Goal: Task Accomplishment & Management: Use online tool/utility

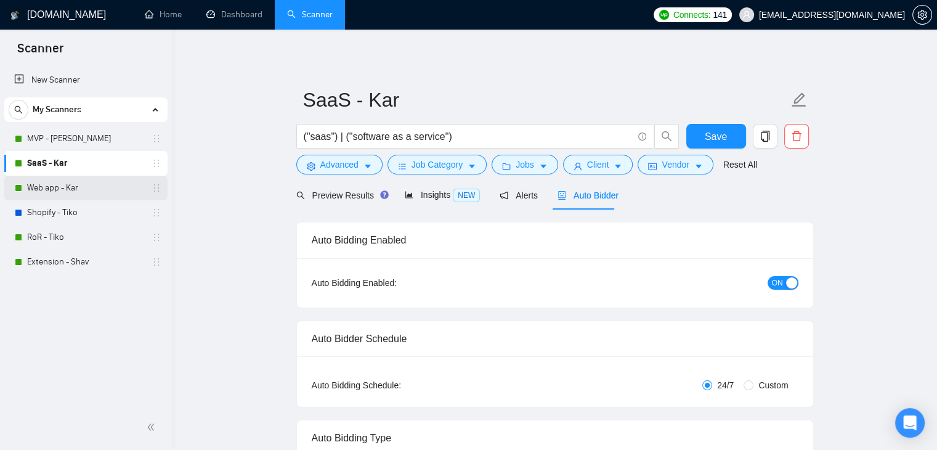
click at [87, 187] on link "Web app - Kar" at bounding box center [85, 188] width 117 height 25
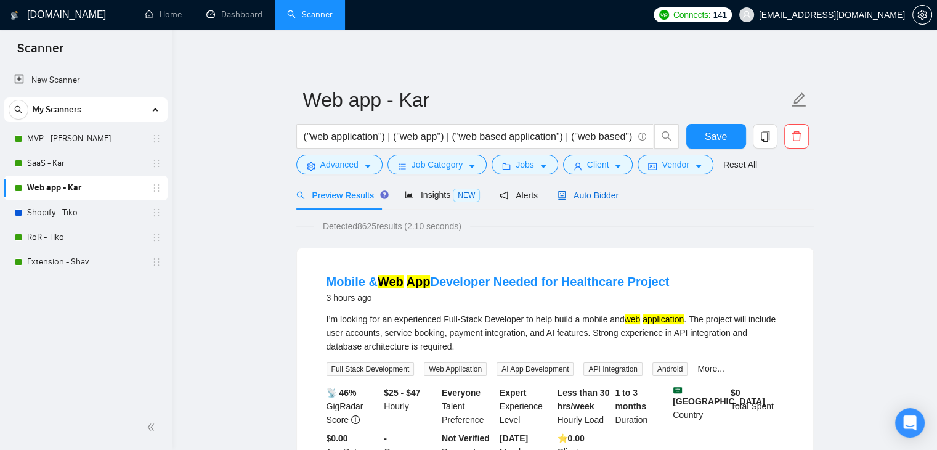
click at [590, 193] on span "Auto Bidder" at bounding box center [588, 195] width 61 height 10
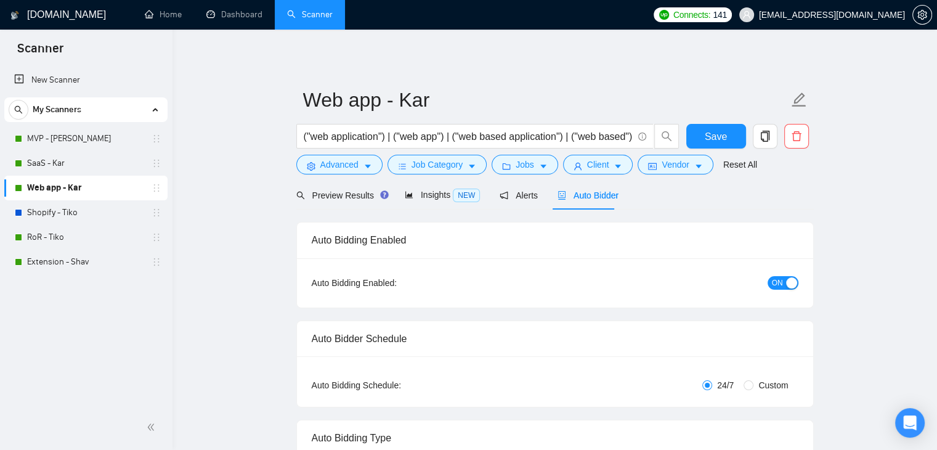
checkbox input "true"
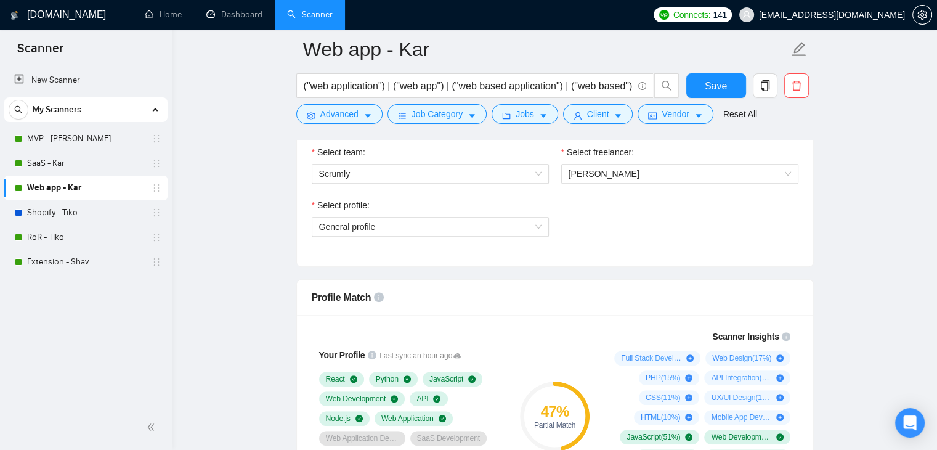
scroll to position [678, 0]
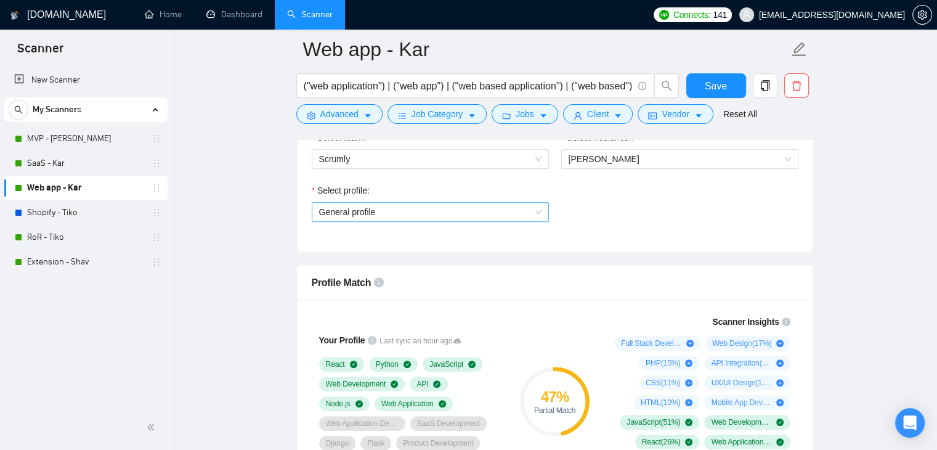
click at [497, 215] on span "General profile" at bounding box center [430, 212] width 222 height 18
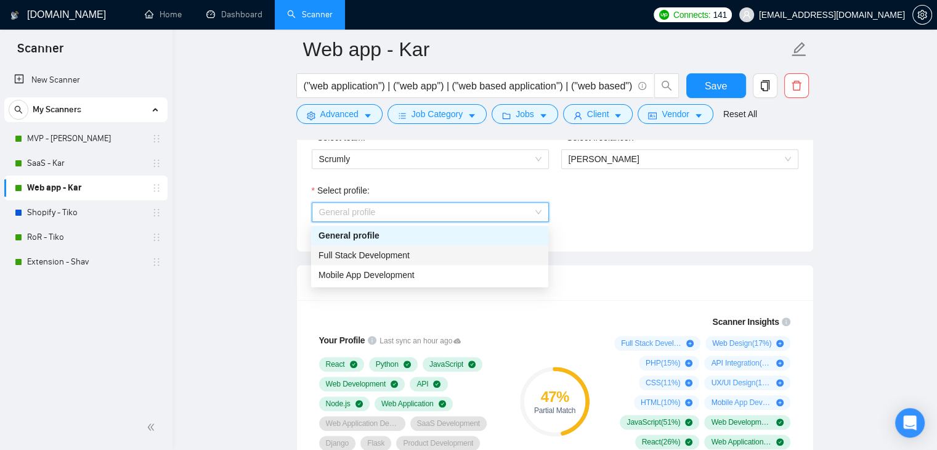
click at [422, 255] on div "Full Stack Development" at bounding box center [430, 255] width 222 height 14
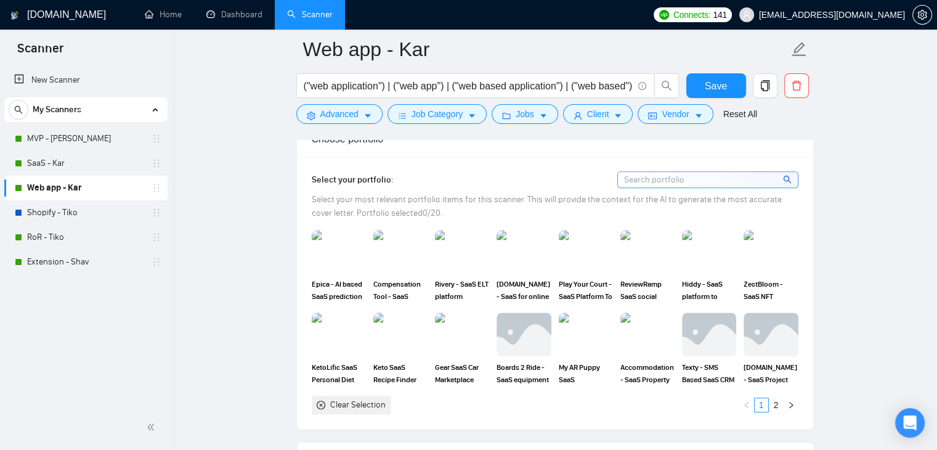
scroll to position [1171, 0]
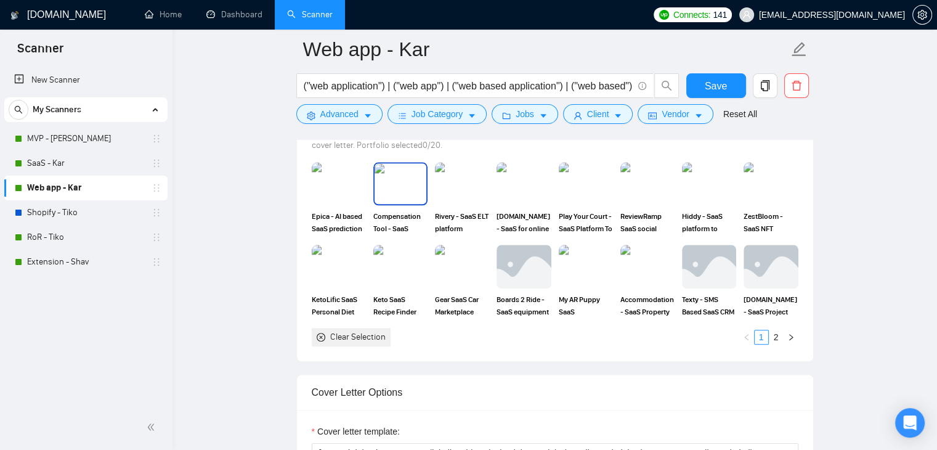
click at [396, 173] on img at bounding box center [401, 183] width 52 height 41
click at [461, 174] on img at bounding box center [462, 183] width 52 height 41
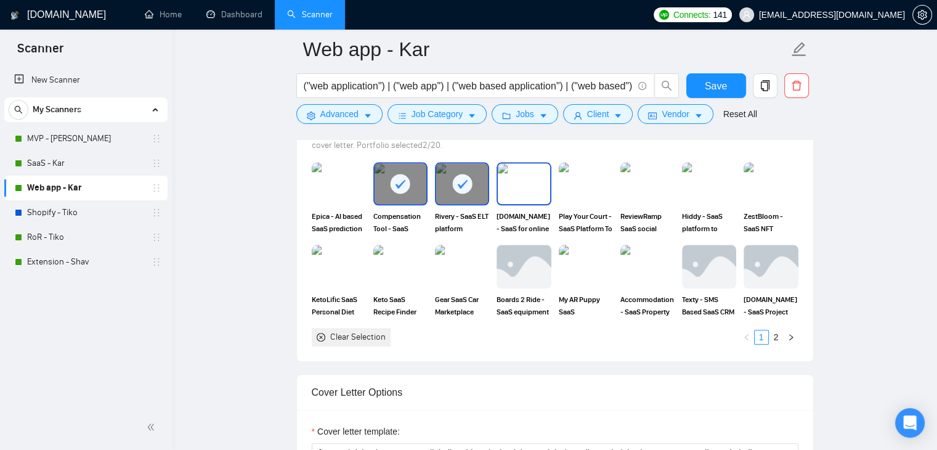
click at [528, 166] on img at bounding box center [524, 183] width 52 height 41
click at [335, 164] on img at bounding box center [339, 183] width 52 height 41
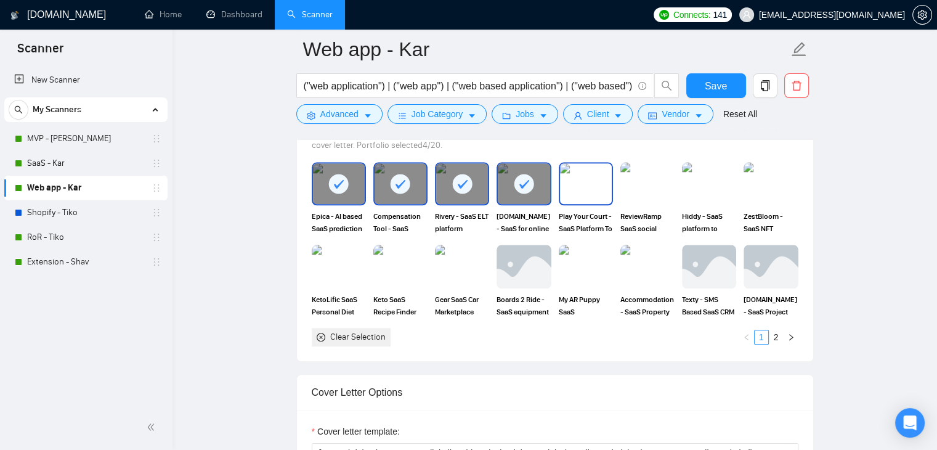
click at [590, 168] on img at bounding box center [586, 183] width 52 height 41
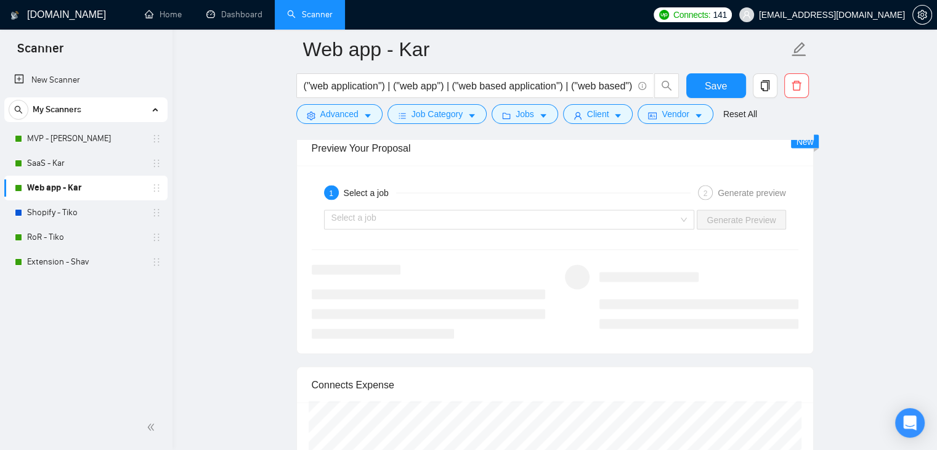
scroll to position [2465, 0]
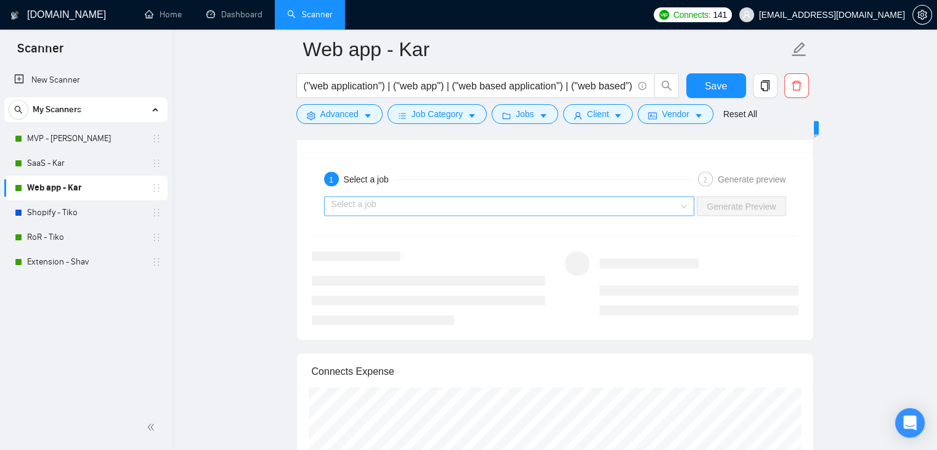
click at [508, 197] on input "search" at bounding box center [506, 206] width 348 height 18
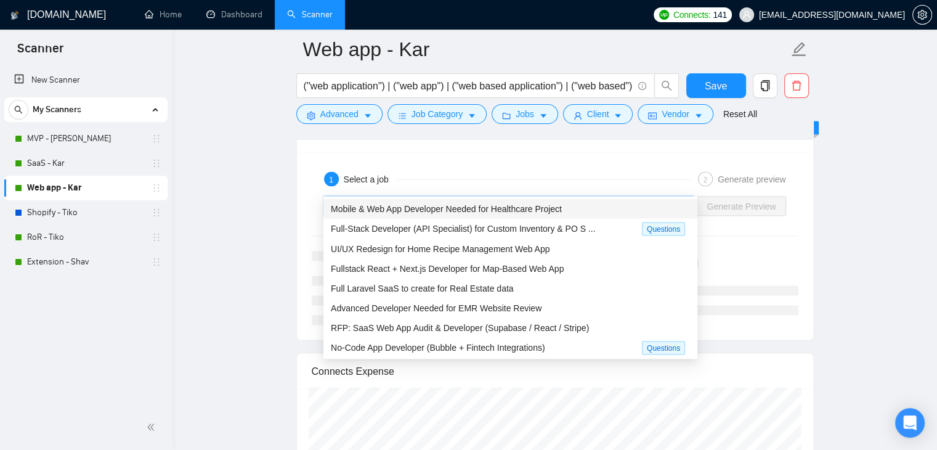
click at [473, 208] on span "Mobile & Web App Developer Needed for Healthcare Project" at bounding box center [446, 209] width 231 height 10
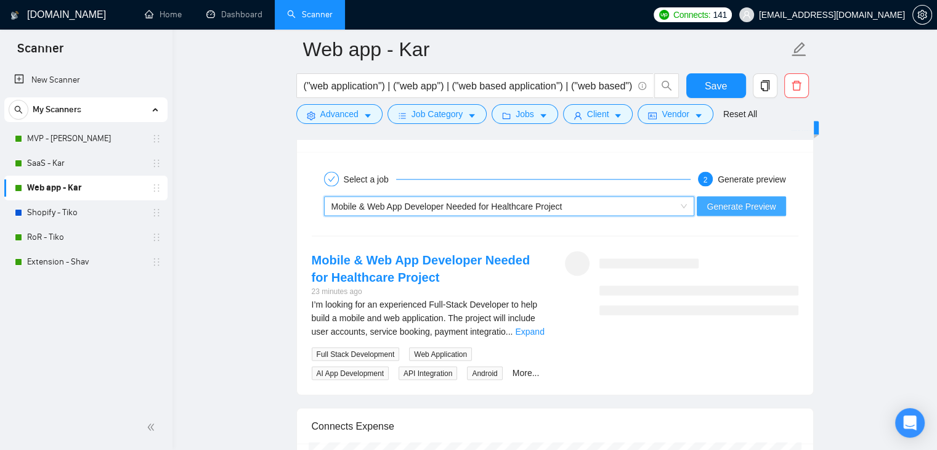
click at [727, 200] on span "Generate Preview" at bounding box center [741, 207] width 69 height 14
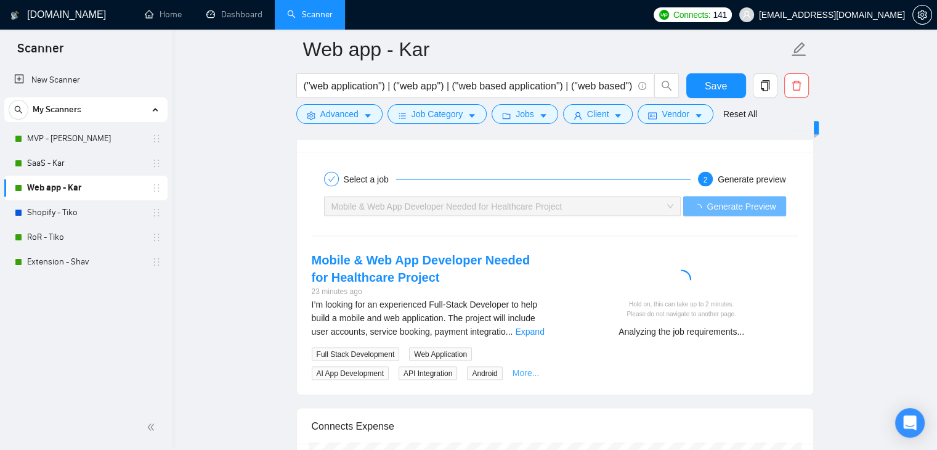
click at [524, 368] on link "More..." at bounding box center [526, 373] width 27 height 10
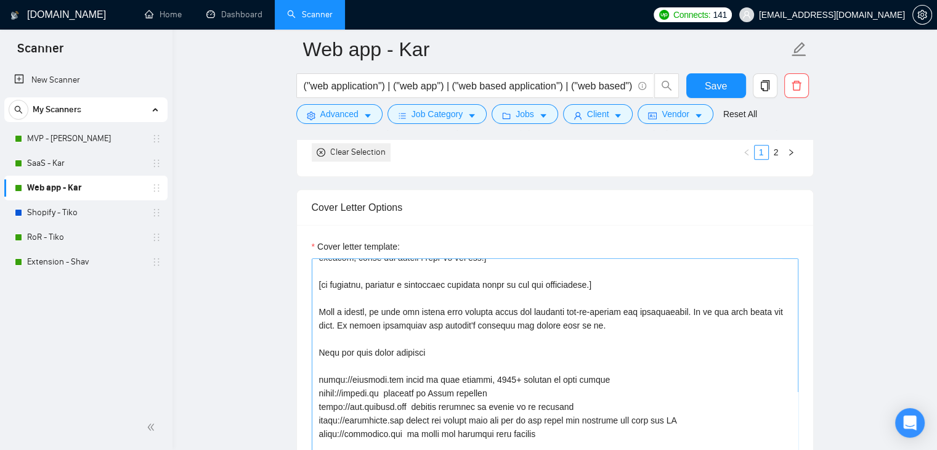
scroll to position [0, 0]
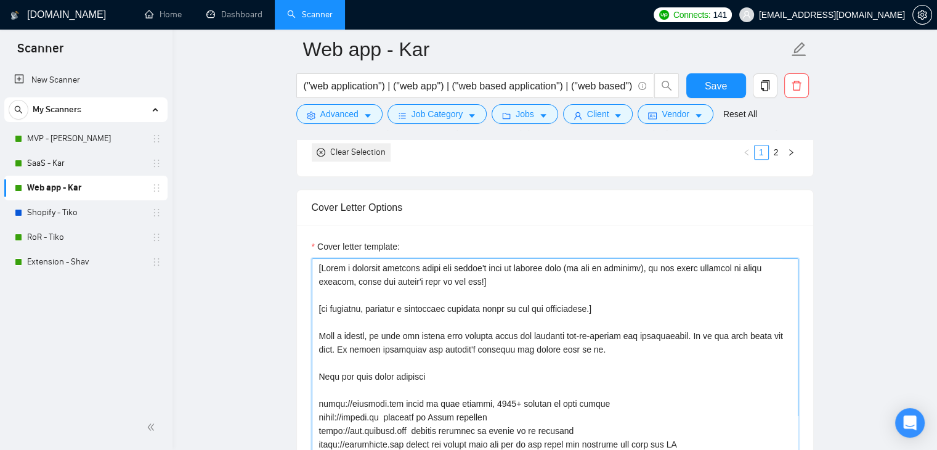
click at [452, 289] on textarea "Cover letter template:" at bounding box center [555, 396] width 487 height 277
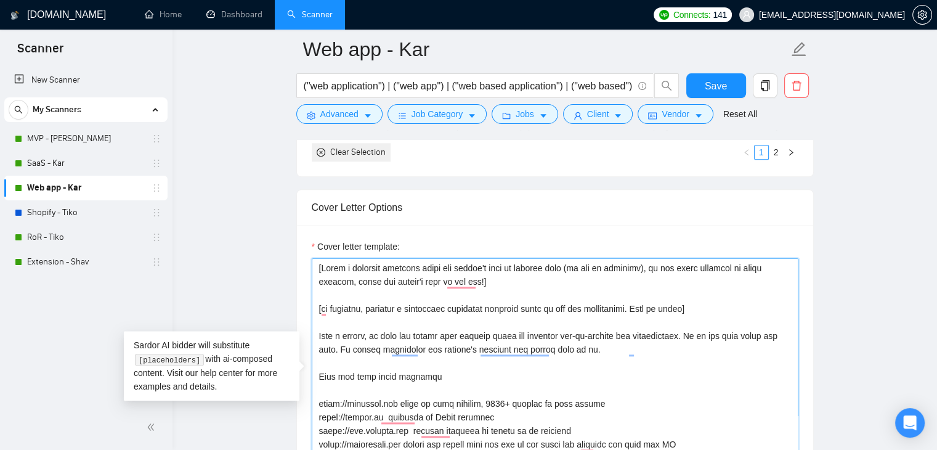
type textarea "[Write a personal greeting using the client's name or company name (if any is p…"
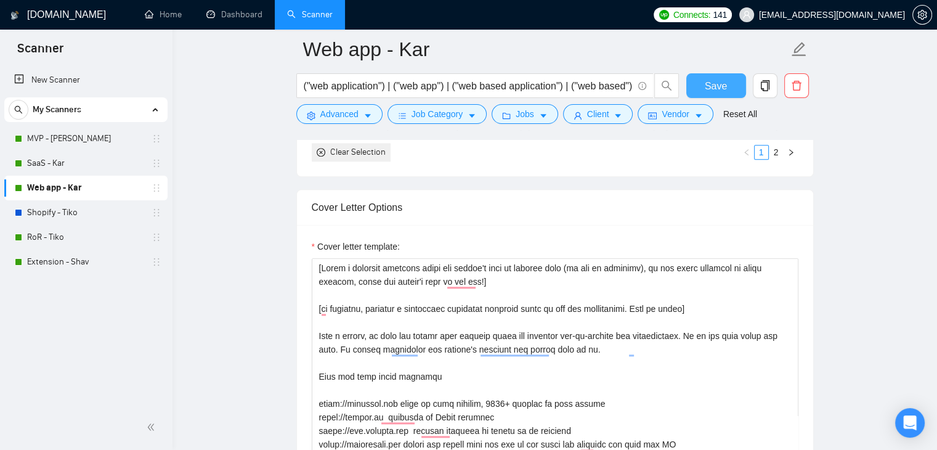
click at [719, 87] on span "Save" at bounding box center [716, 85] width 22 height 15
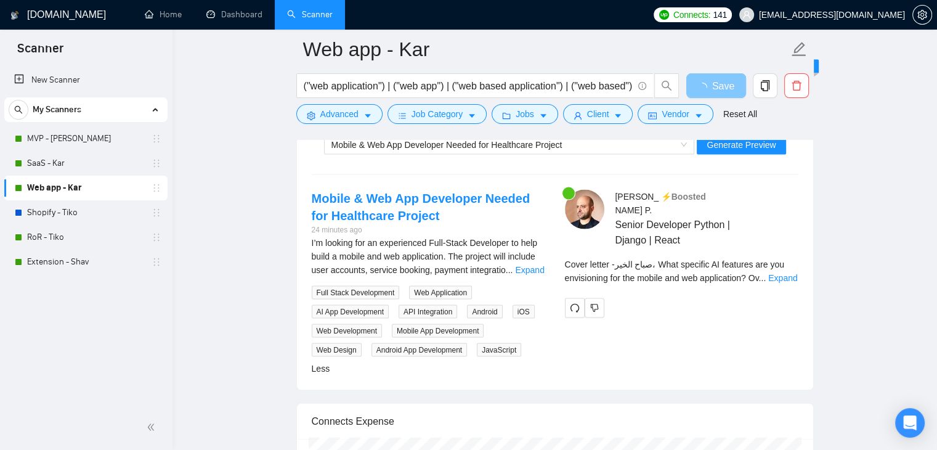
scroll to position [2404, 0]
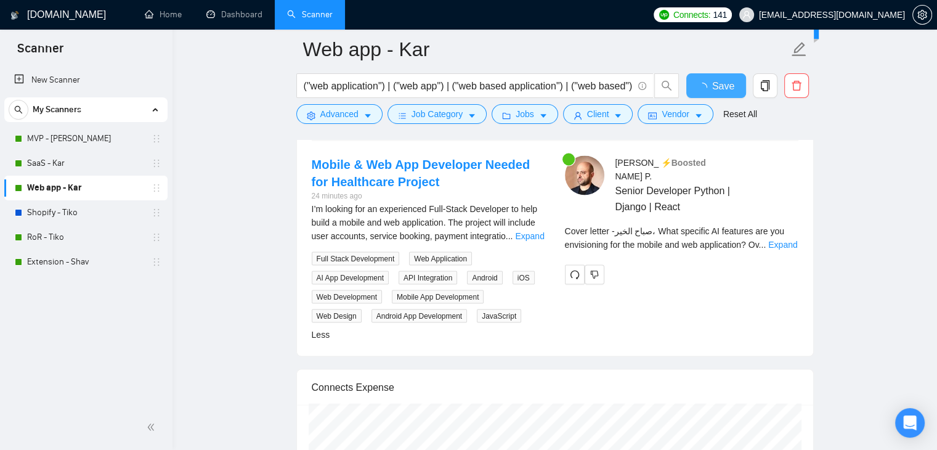
checkbox input "true"
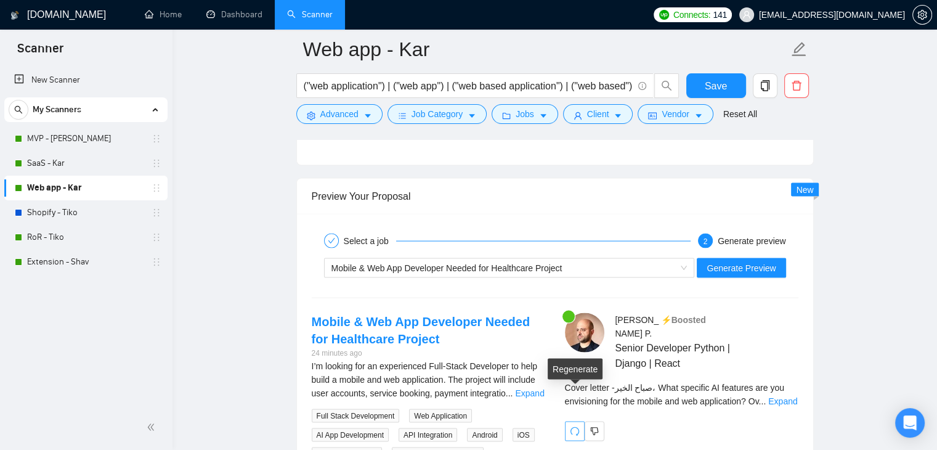
click at [577, 427] on icon "redo" at bounding box center [575, 432] width 10 height 10
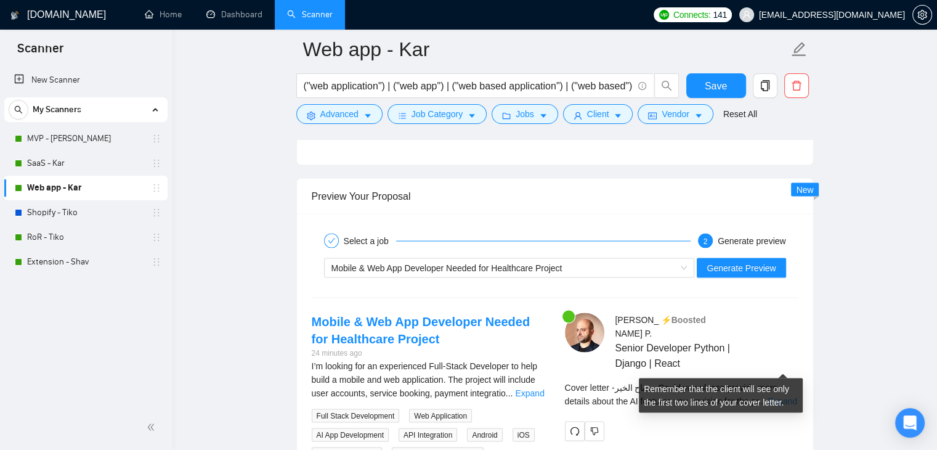
click at [780, 396] on link "Expand" at bounding box center [783, 401] width 29 height 10
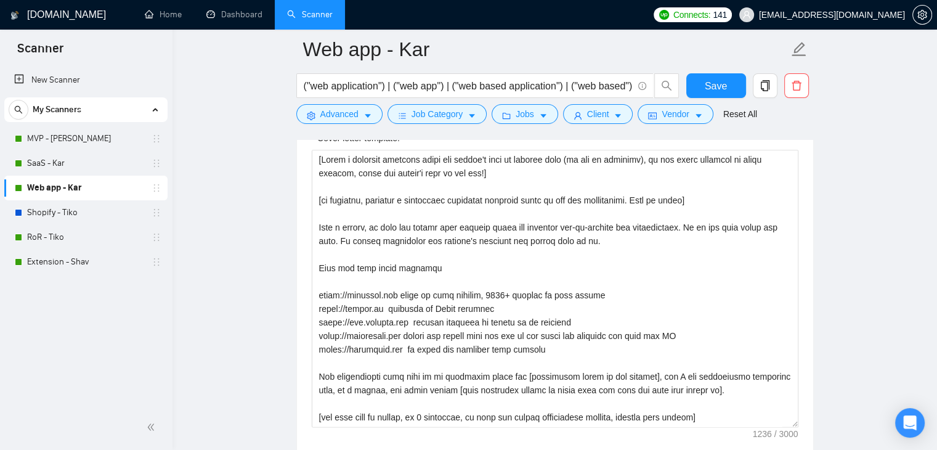
scroll to position [1356, 0]
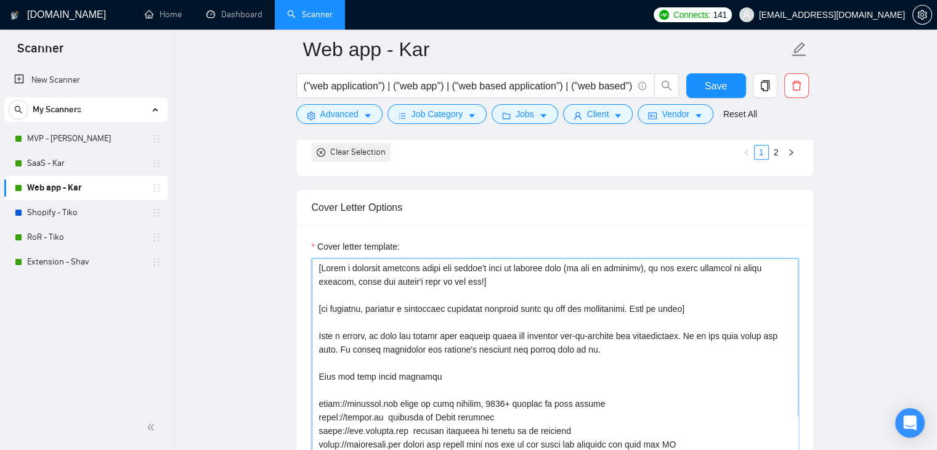
click at [684, 287] on textarea "Cover letter template:" at bounding box center [555, 396] width 487 height 277
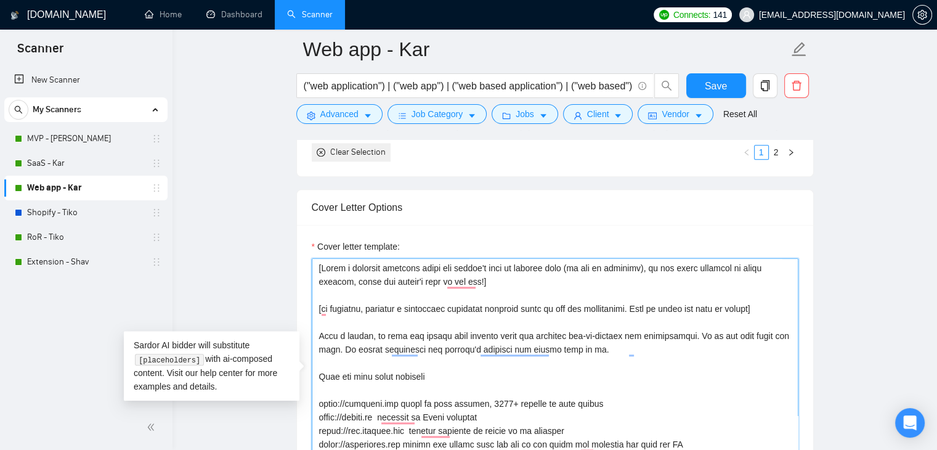
type textarea "[Write a personal greeting using the client's name or company name (if any is p…"
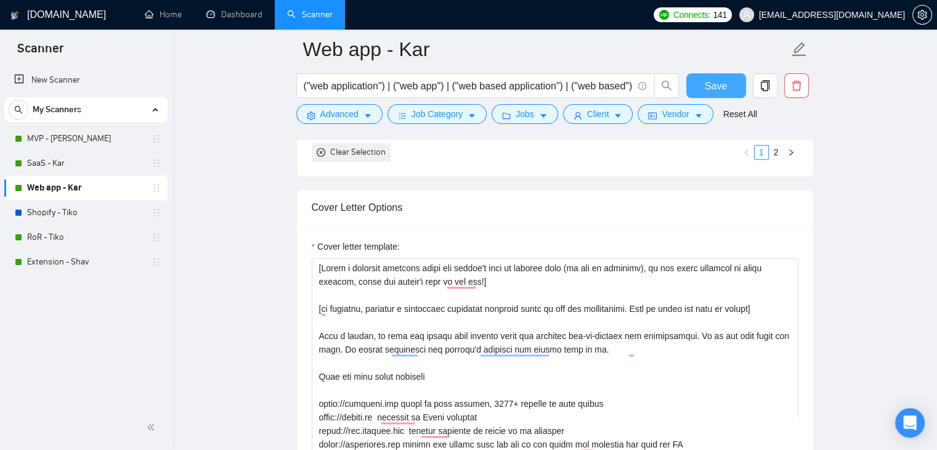
click at [715, 80] on span "Save" at bounding box center [716, 85] width 22 height 15
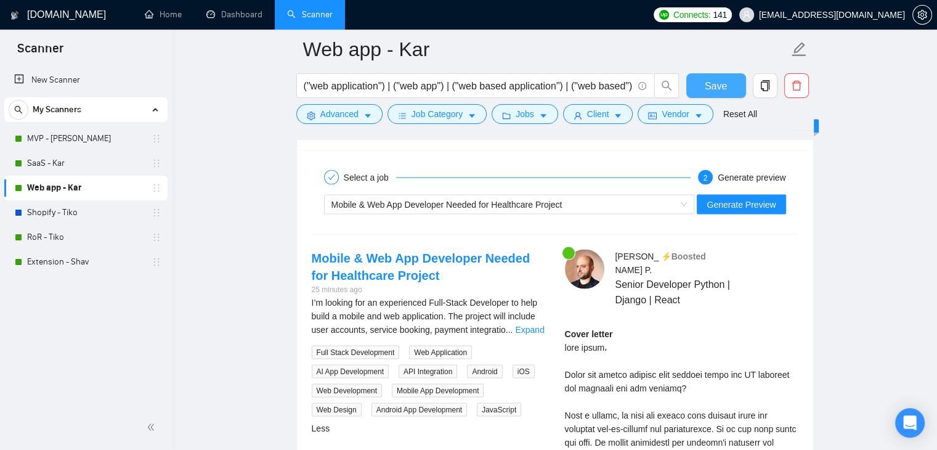
scroll to position [2465, 0]
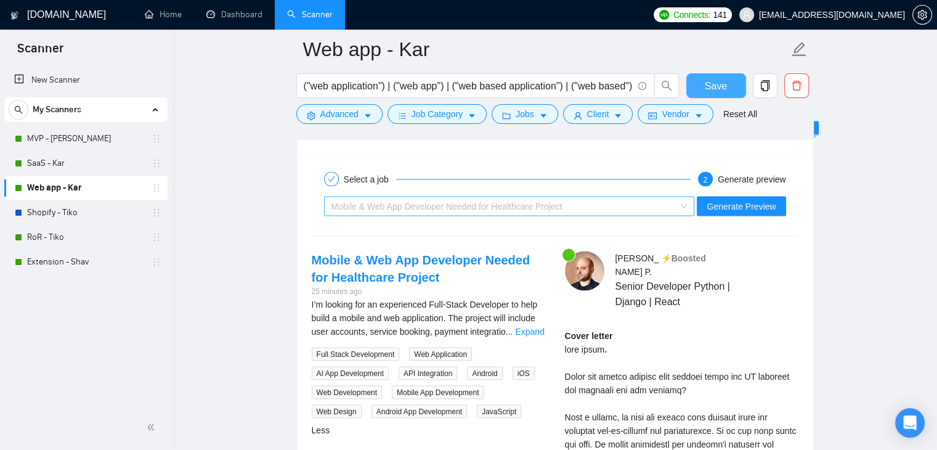
click at [528, 202] on span "Mobile & Web App Developer Needed for Healthcare Project" at bounding box center [447, 207] width 231 height 10
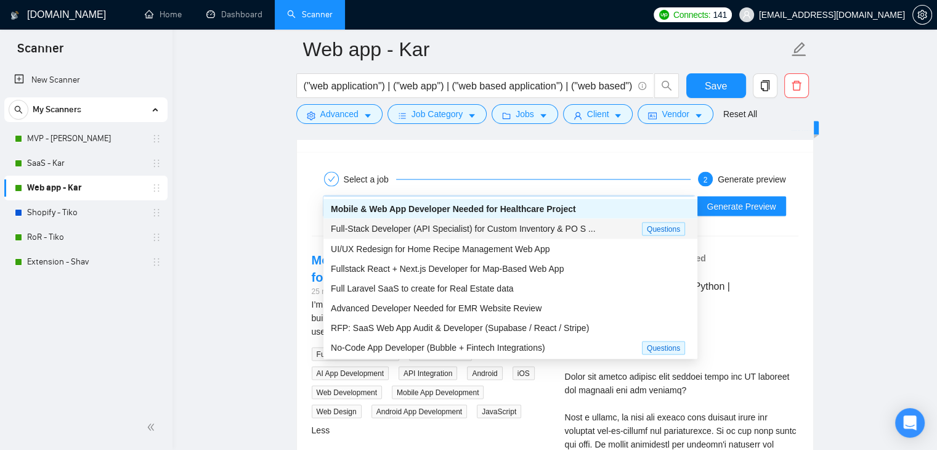
click at [500, 229] on span "Full-Stack Developer (API Specialist) for Custom Inventory & PO S ..." at bounding box center [463, 229] width 264 height 10
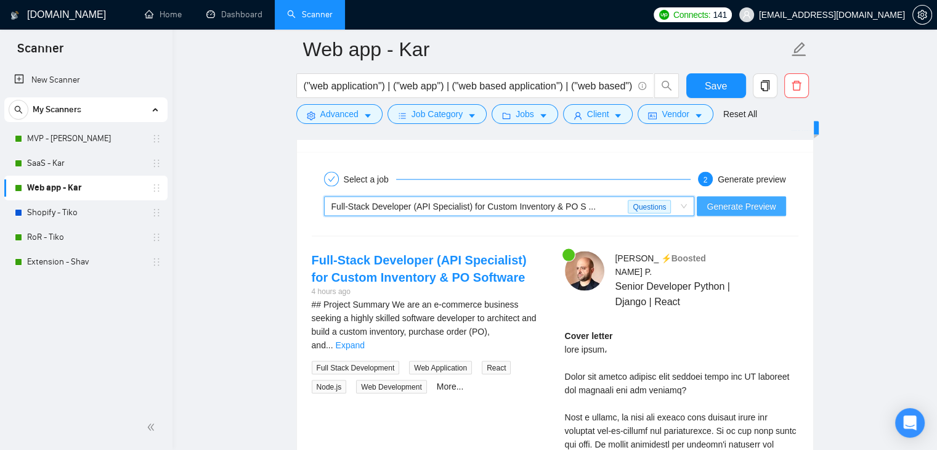
click at [740, 200] on span "Generate Preview" at bounding box center [741, 207] width 69 height 14
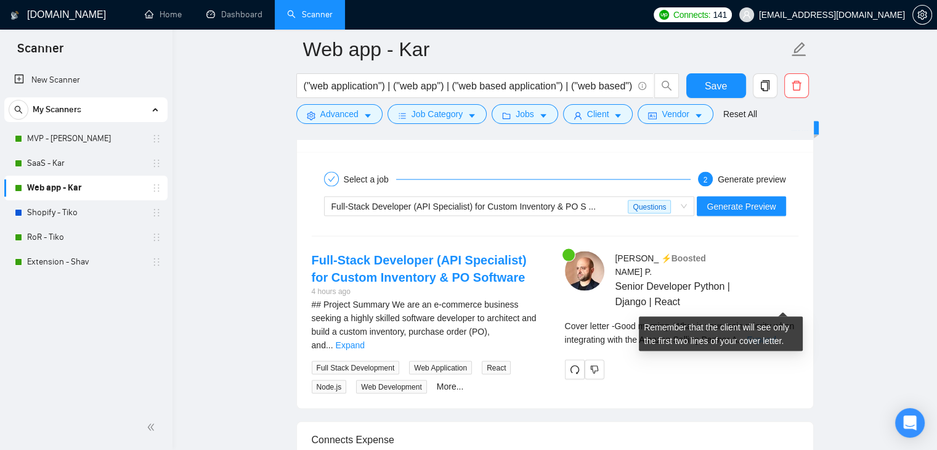
click at [776, 335] on link "Expand" at bounding box center [761, 340] width 29 height 10
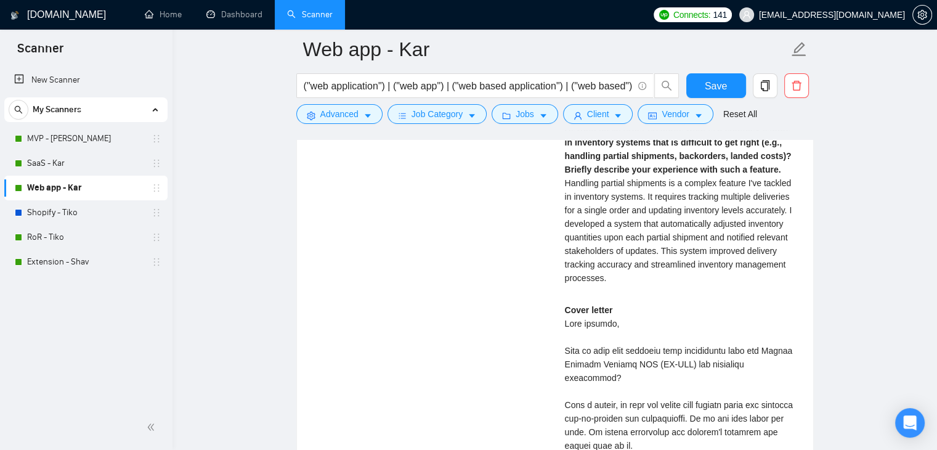
scroll to position [2958, 0]
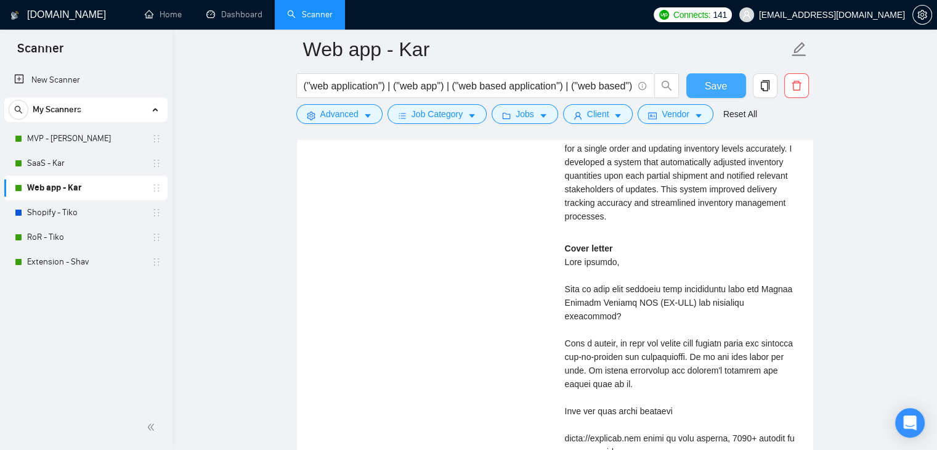
click at [724, 87] on span "Save" at bounding box center [716, 85] width 22 height 15
click at [96, 237] on link "RoR - Tiko" at bounding box center [85, 237] width 117 height 25
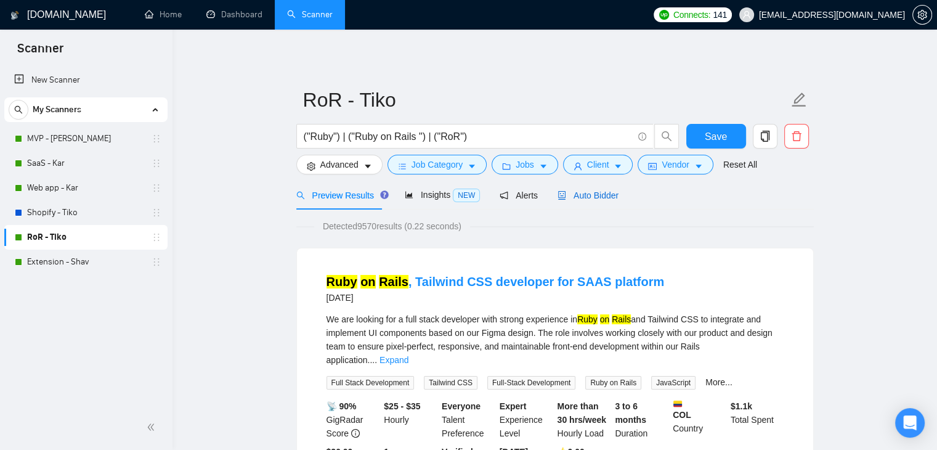
click at [589, 193] on span "Auto Bidder" at bounding box center [588, 195] width 61 height 10
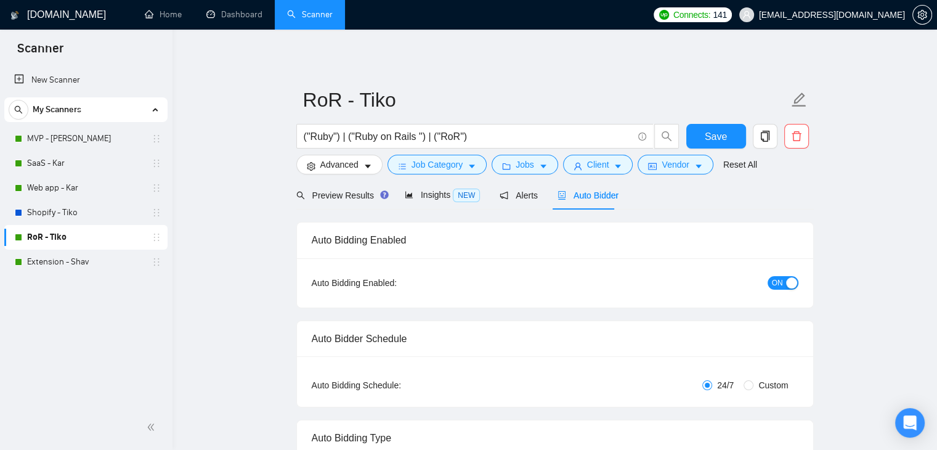
checkbox input "true"
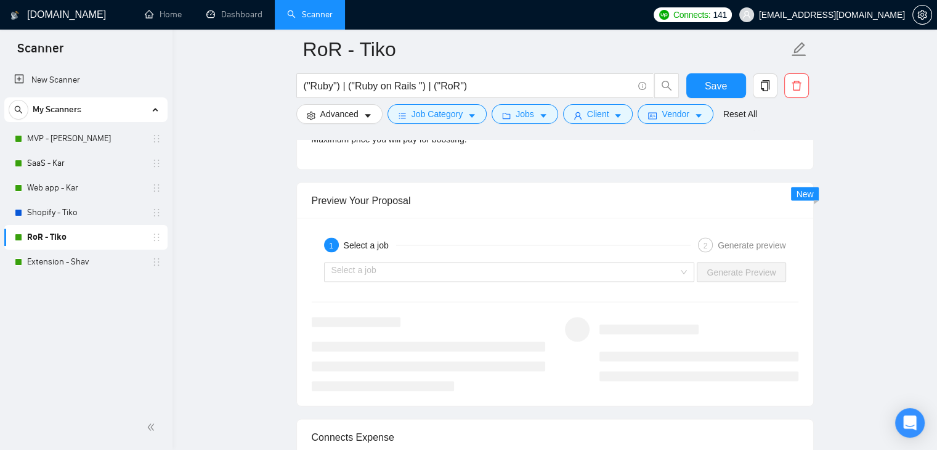
scroll to position [2404, 0]
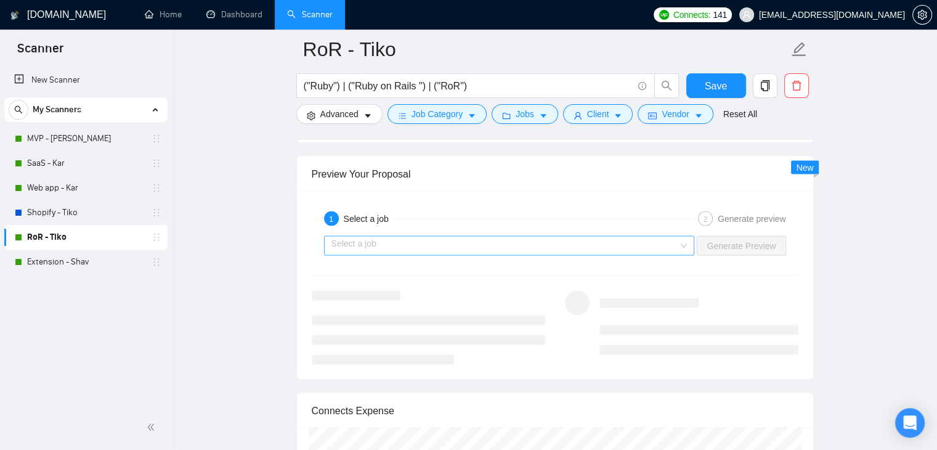
click at [566, 247] on input "search" at bounding box center [506, 246] width 348 height 18
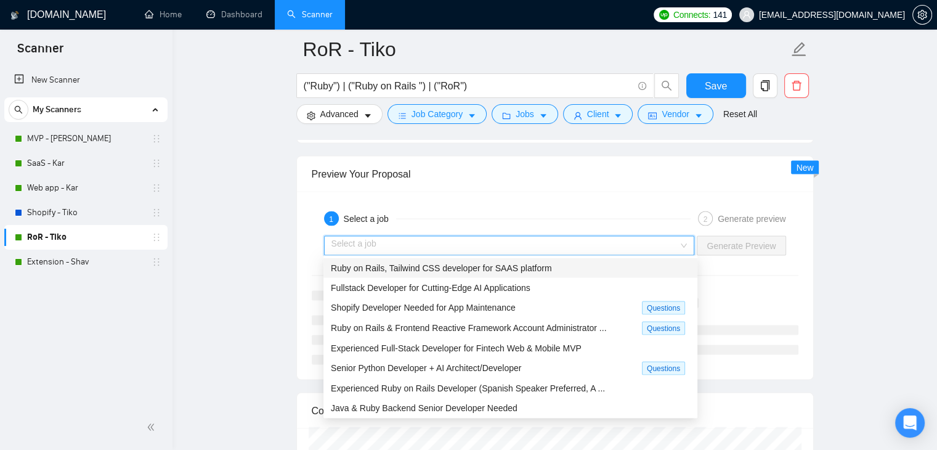
click at [533, 267] on span "Ruby on Rails, Tailwind CSS developer for SAAS platform" at bounding box center [441, 268] width 221 height 10
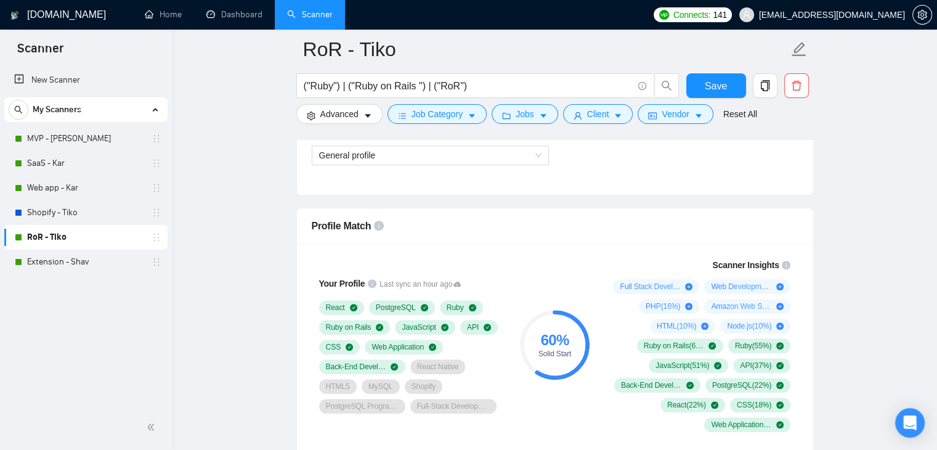
scroll to position [616, 0]
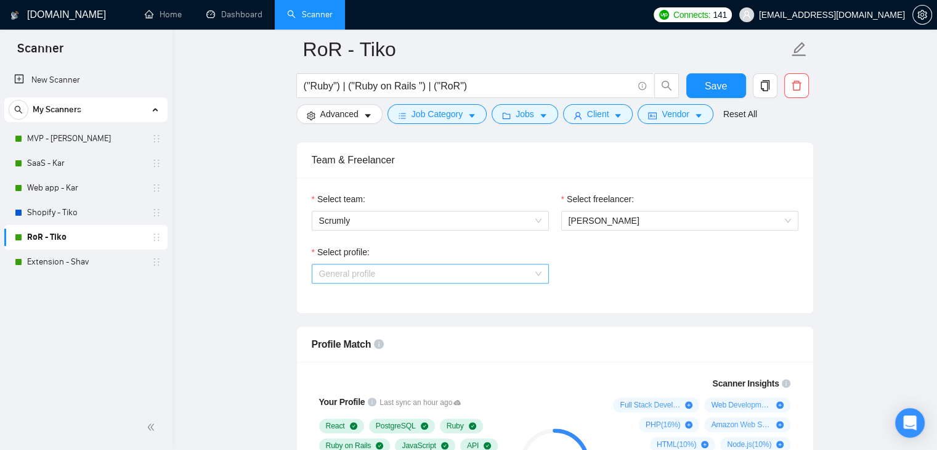
click at [488, 271] on span "General profile" at bounding box center [430, 273] width 222 height 18
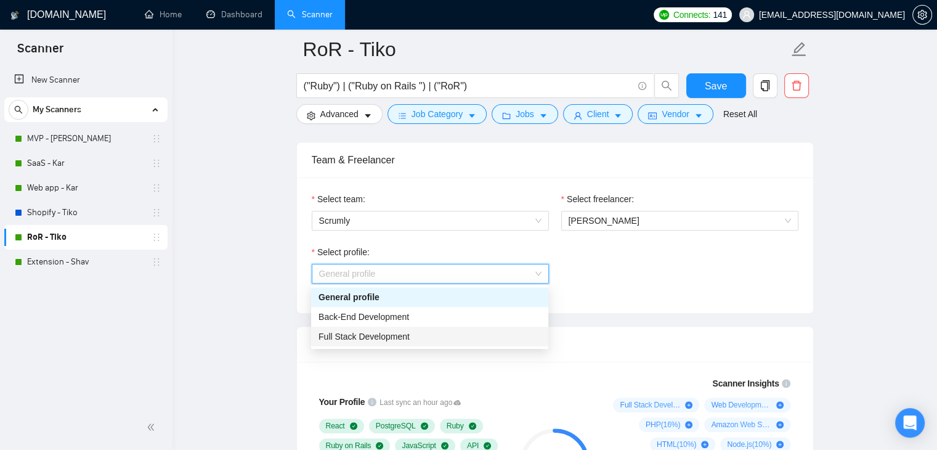
click at [397, 332] on span "Full Stack Development" at bounding box center [364, 337] width 91 height 10
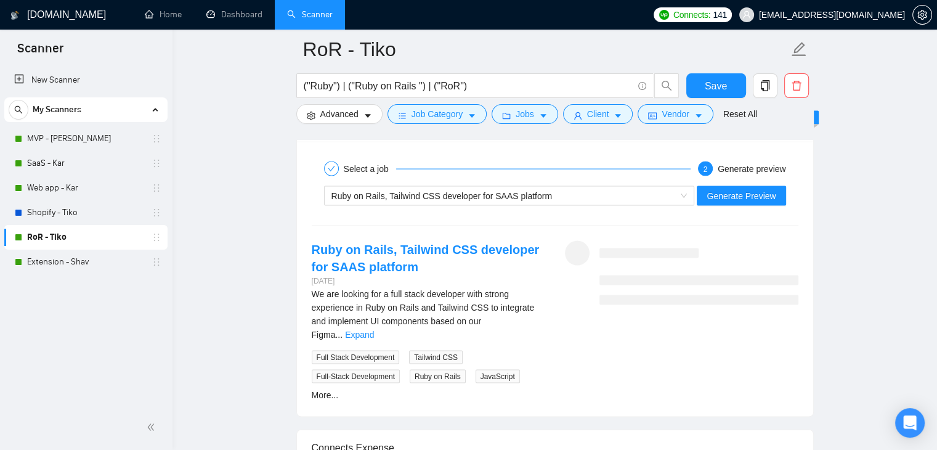
scroll to position [2404, 0]
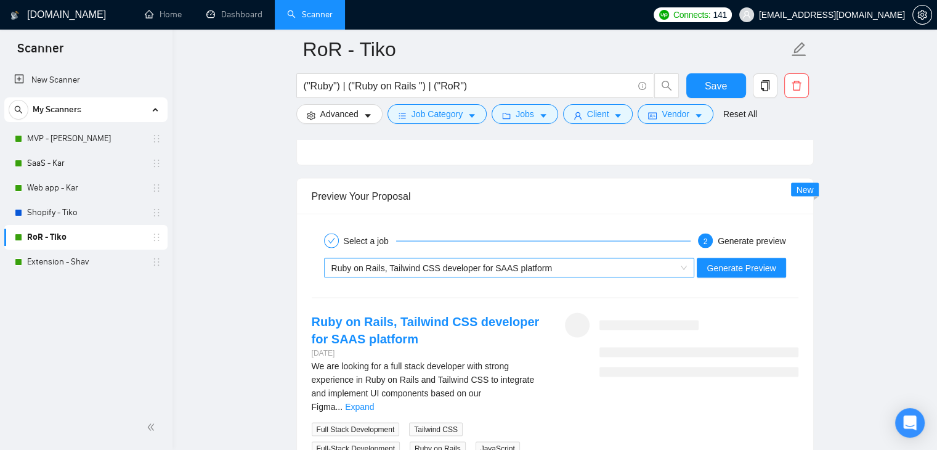
click at [527, 263] on span "Ruby on Rails, Tailwind CSS developer for SAAS platform" at bounding box center [442, 268] width 221 height 10
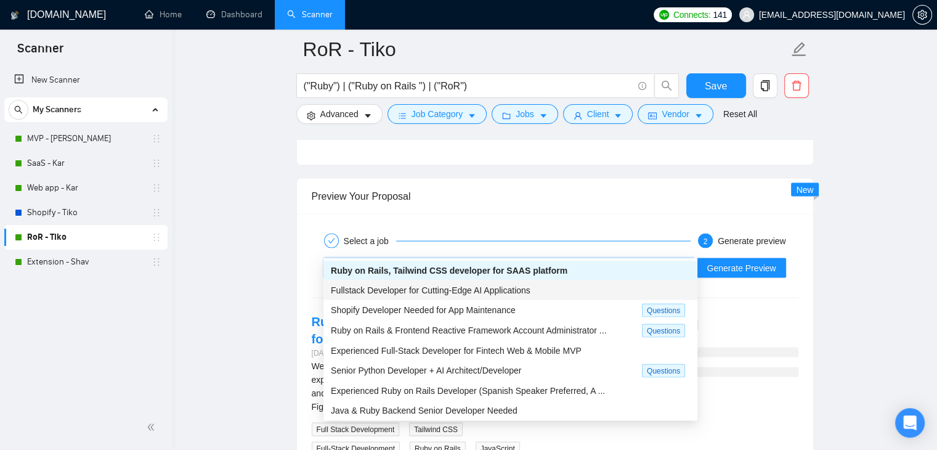
click at [476, 286] on span "Fullstack Developer for Cutting-Edge AI Applications" at bounding box center [431, 290] width 200 height 10
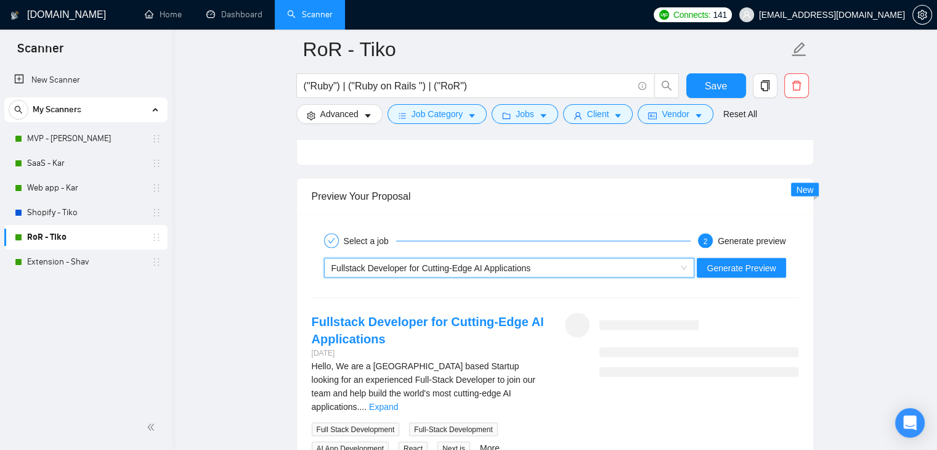
click at [496, 263] on span "Fullstack Developer for Cutting-Edge AI Applications" at bounding box center [432, 268] width 200 height 10
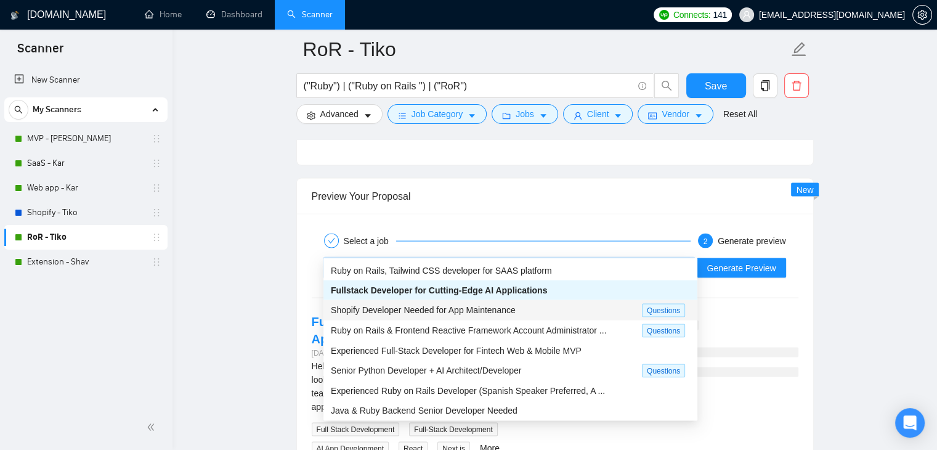
click at [446, 312] on span "Shopify Developer Needed for App Maintenance" at bounding box center [423, 310] width 185 height 10
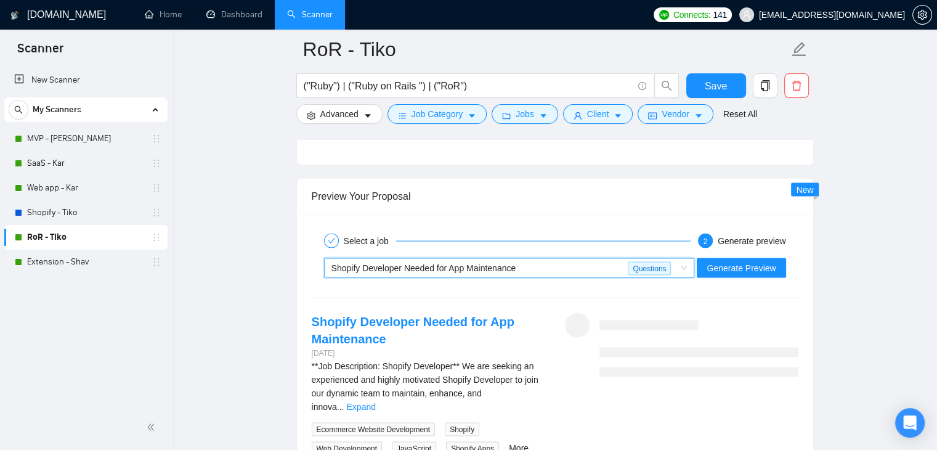
click at [508, 263] on span "Shopify Developer Needed for App Maintenance" at bounding box center [424, 268] width 185 height 10
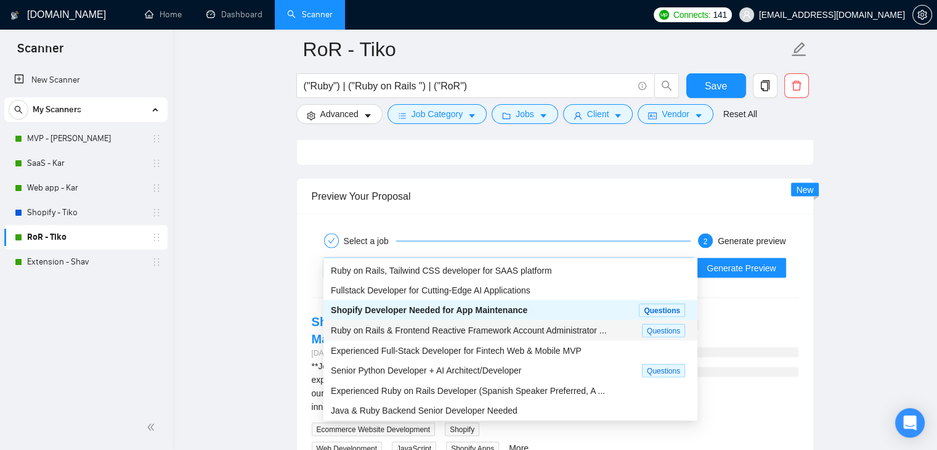
click at [444, 329] on span "Ruby on Rails & Frontend Reactive Framework Account Administrator ..." at bounding box center [469, 330] width 276 height 10
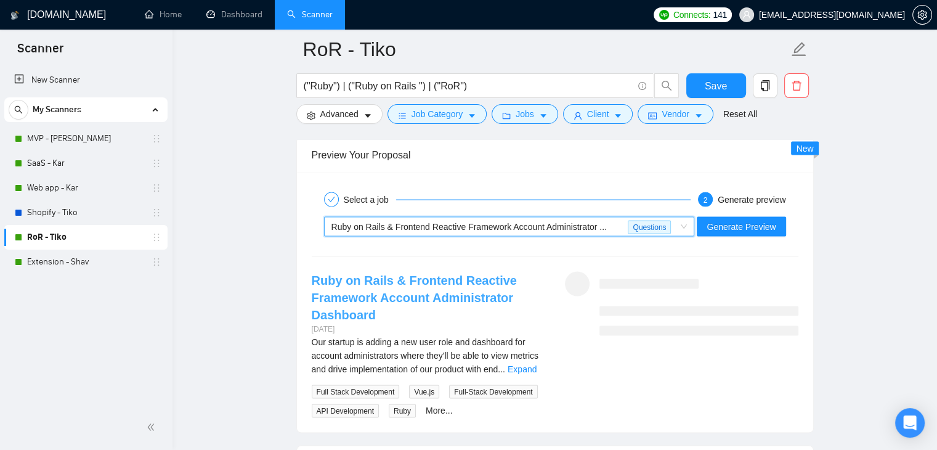
scroll to position [2465, 0]
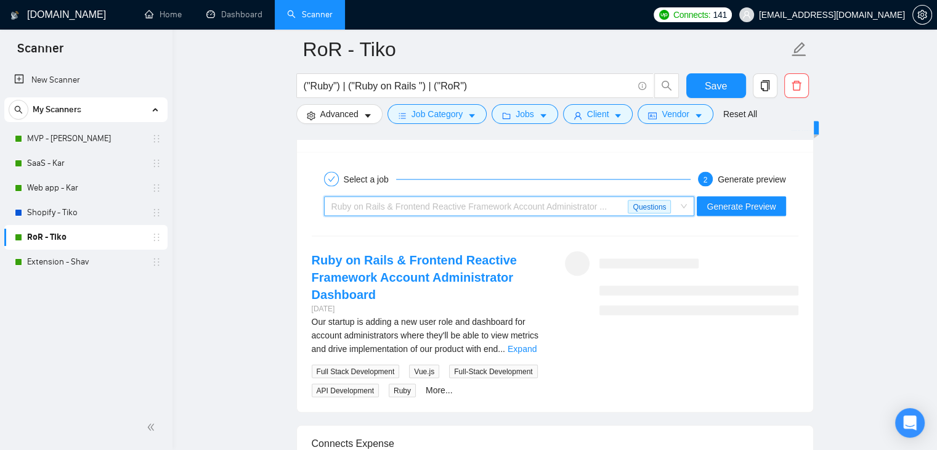
click at [508, 202] on span "Ruby on Rails & Frontend Reactive Framework Account Administrator ..." at bounding box center [470, 207] width 276 height 10
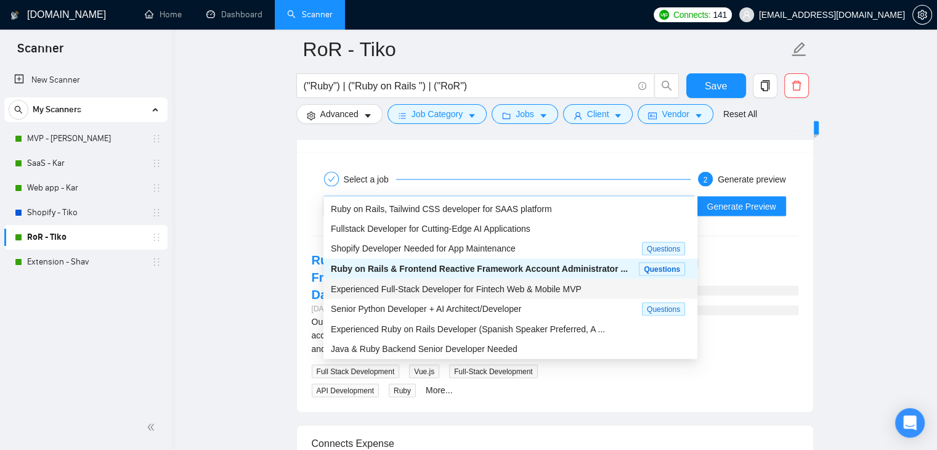
click at [449, 287] on span "Experienced Full-Stack Developer for Fintech Web & Mobile MVP" at bounding box center [456, 289] width 251 height 10
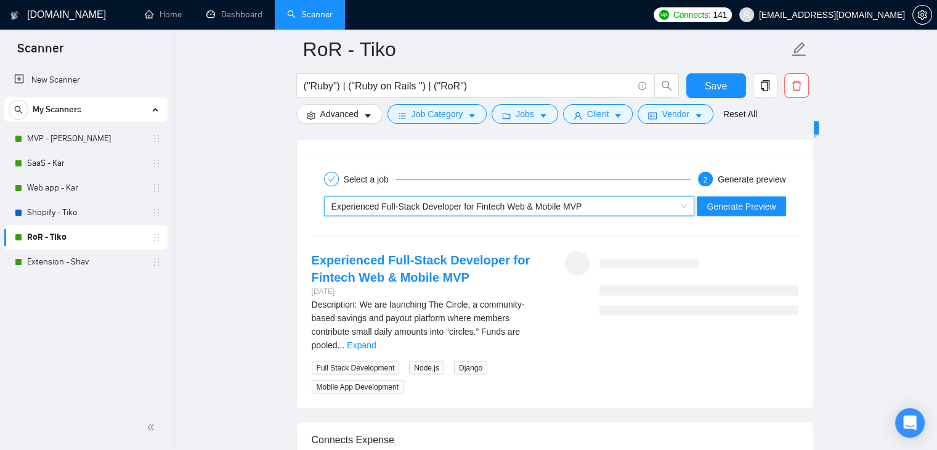
click at [525, 202] on span "Experienced Full-Stack Developer for Fintech Web & Mobile MVP" at bounding box center [457, 207] width 251 height 10
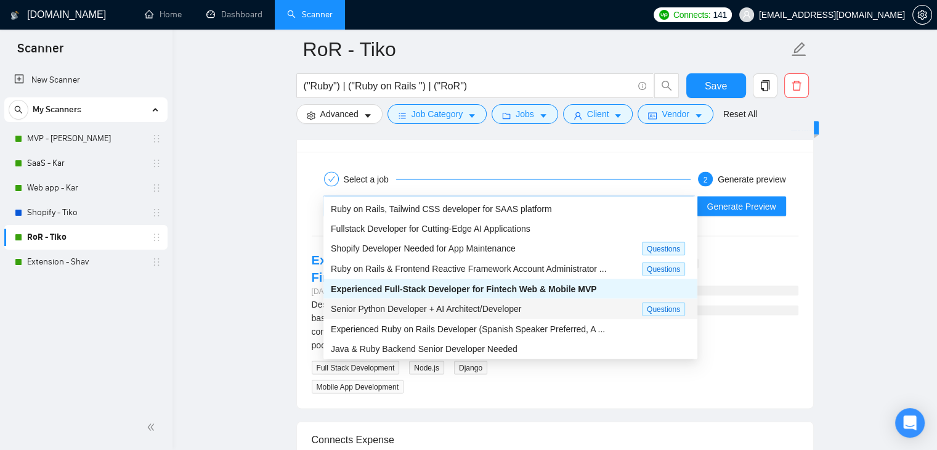
click at [459, 305] on span "Senior Python Developer + AI Architect/Developer" at bounding box center [426, 309] width 190 height 10
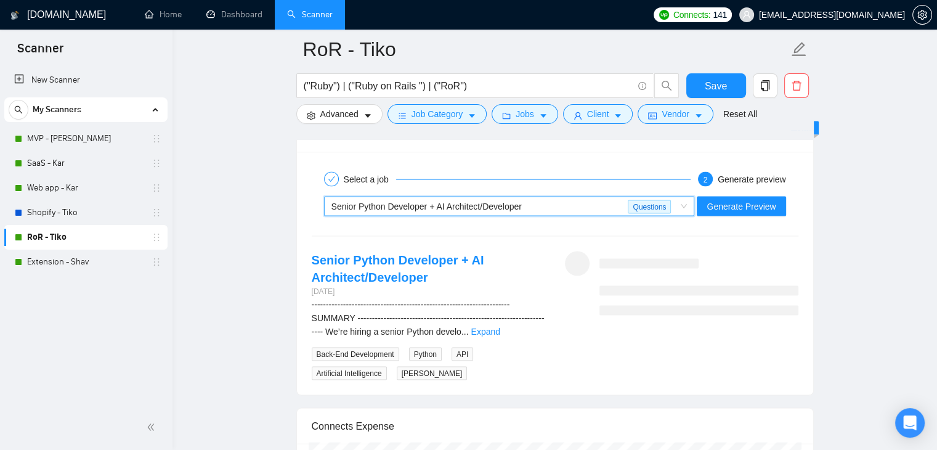
click at [426, 202] on span "Senior Python Developer + AI Architect/Developer" at bounding box center [427, 207] width 190 height 10
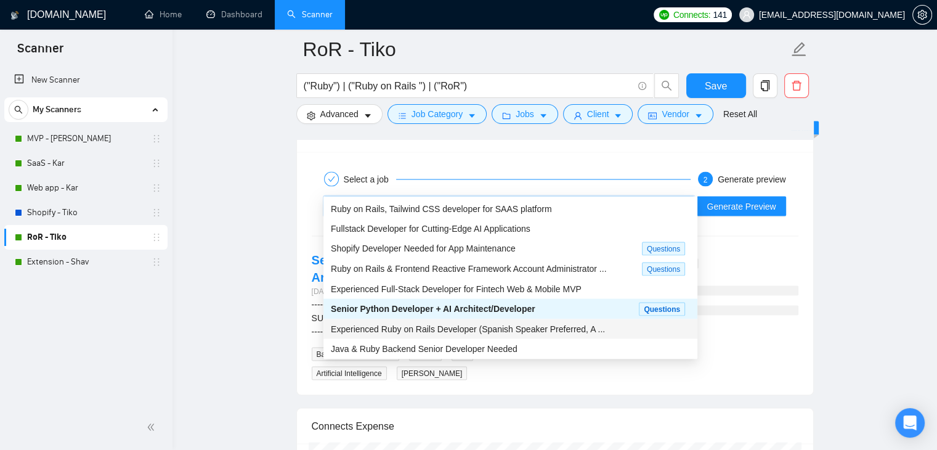
click at [412, 328] on span "Experienced Ruby on Rails Developer (Spanish Speaker Preferred, A ..." at bounding box center [468, 329] width 274 height 10
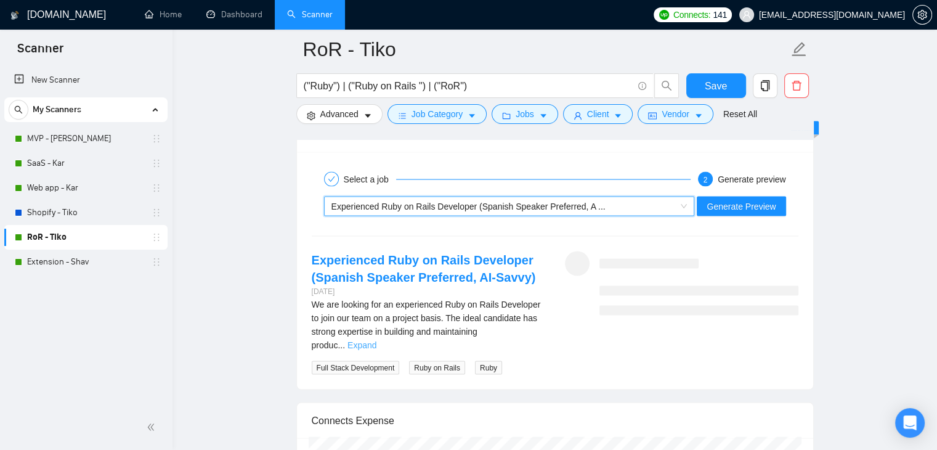
click at [377, 340] on link "Expand" at bounding box center [362, 345] width 29 height 10
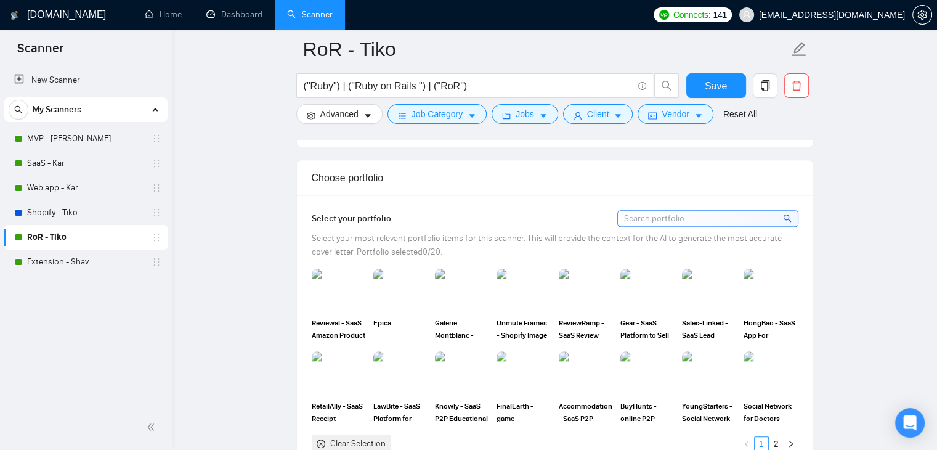
scroll to position [1109, 0]
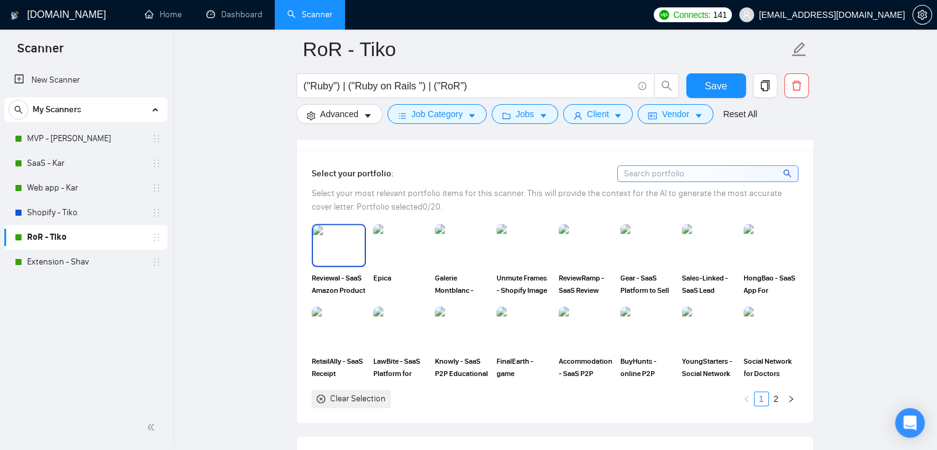
click at [334, 232] on img at bounding box center [339, 245] width 52 height 41
click at [407, 225] on img at bounding box center [401, 245] width 52 height 41
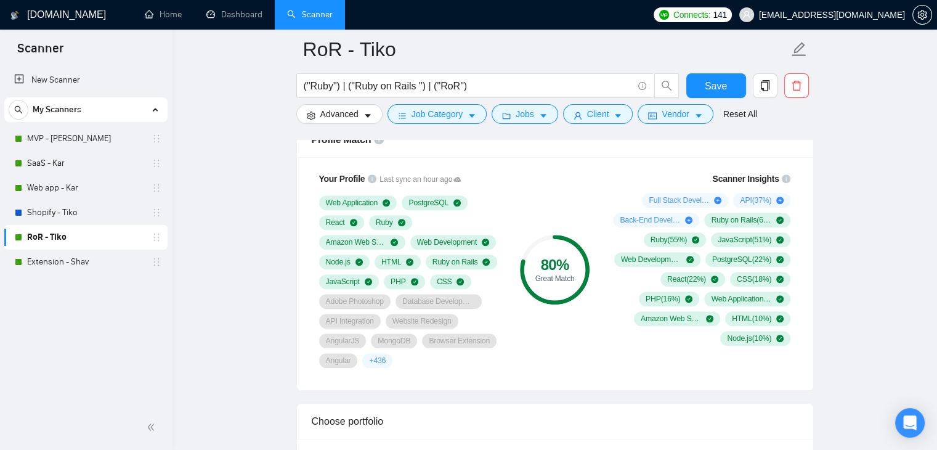
scroll to position [801, 0]
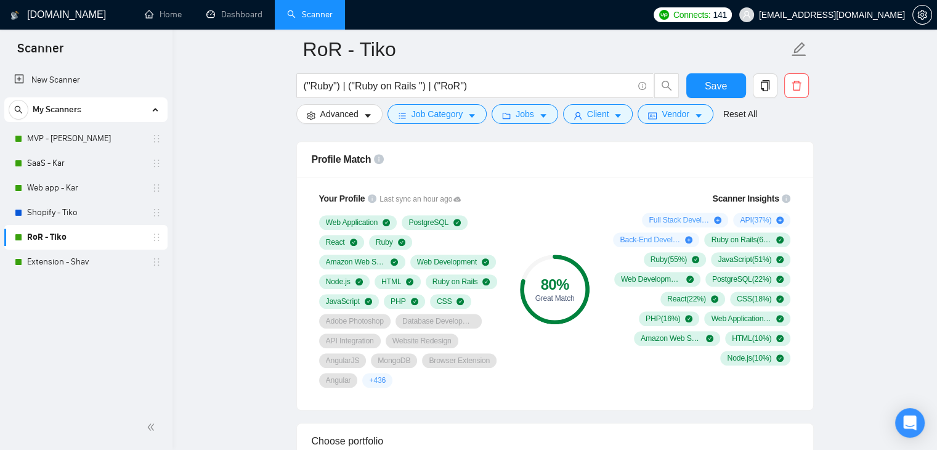
click at [594, 341] on div "80 % Great Match" at bounding box center [554, 289] width 83 height 211
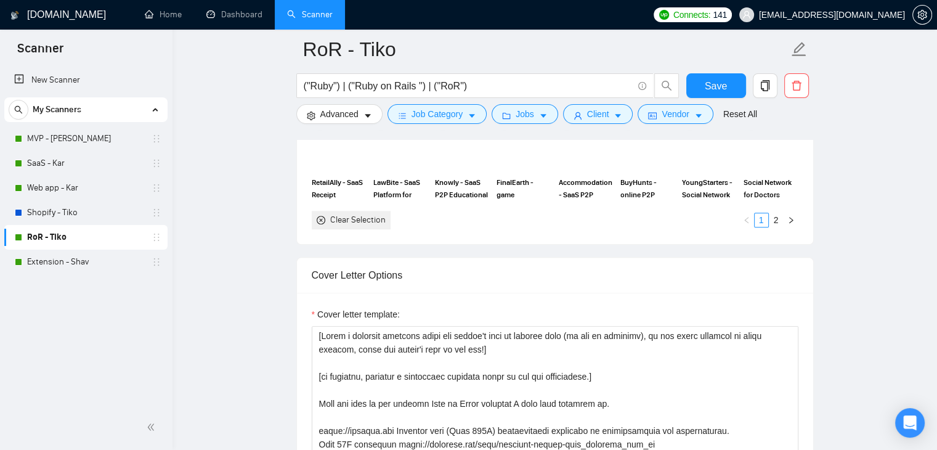
scroll to position [1294, 0]
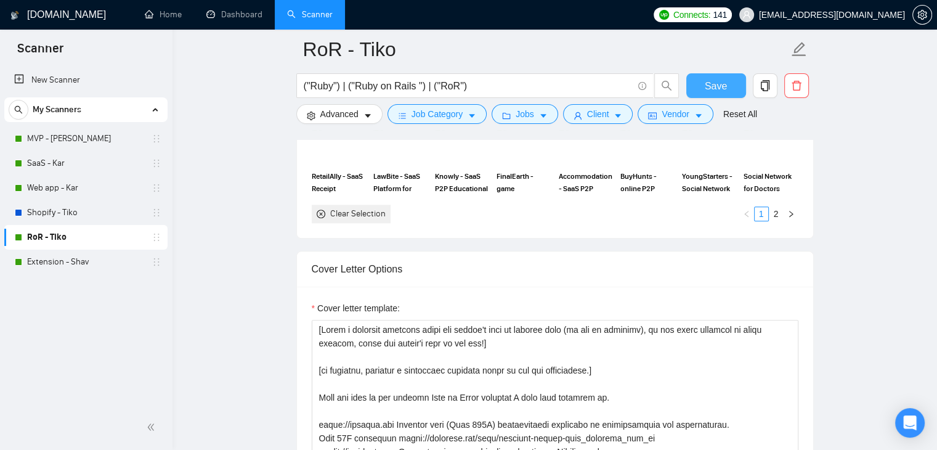
click at [729, 81] on button "Save" at bounding box center [717, 85] width 60 height 25
click at [89, 189] on link "Web app - Kar" at bounding box center [85, 188] width 117 height 25
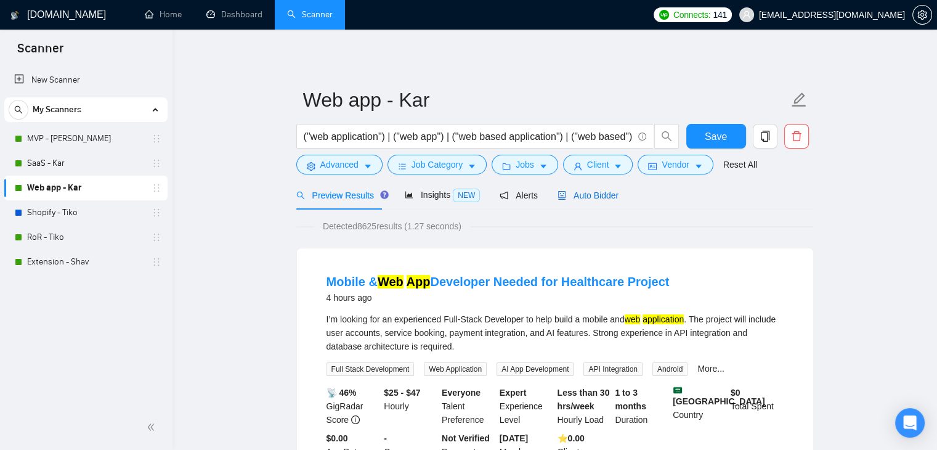
click at [589, 194] on span "Auto Bidder" at bounding box center [588, 195] width 61 height 10
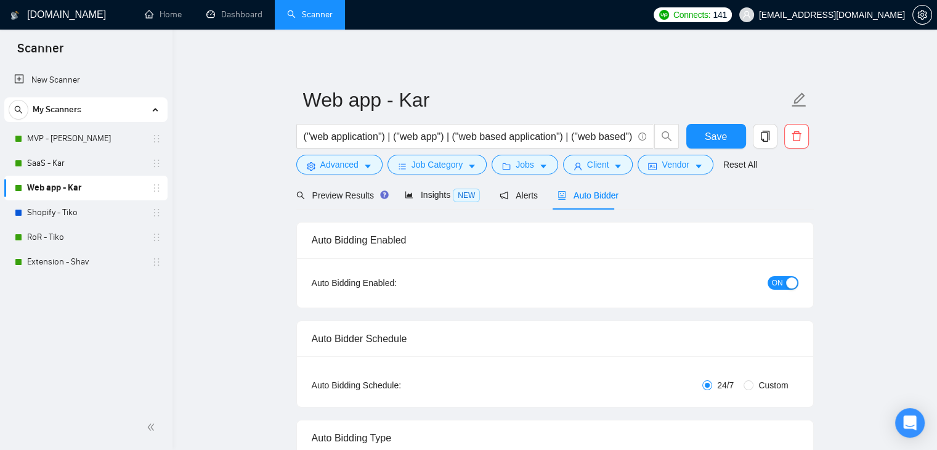
checkbox input "true"
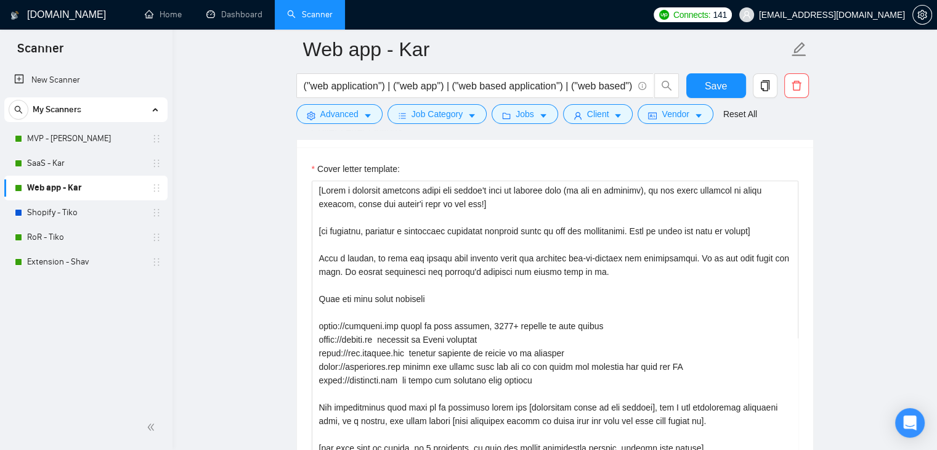
scroll to position [1418, 0]
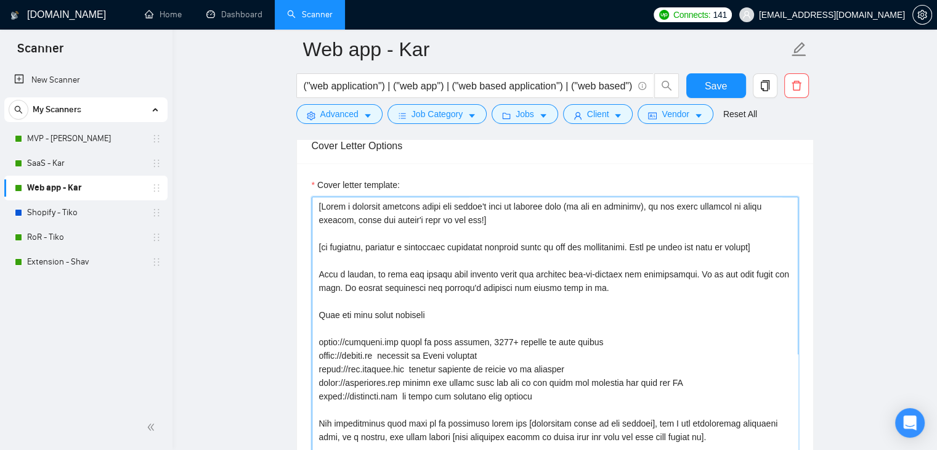
click at [314, 224] on textarea "Cover letter template:" at bounding box center [555, 335] width 487 height 277
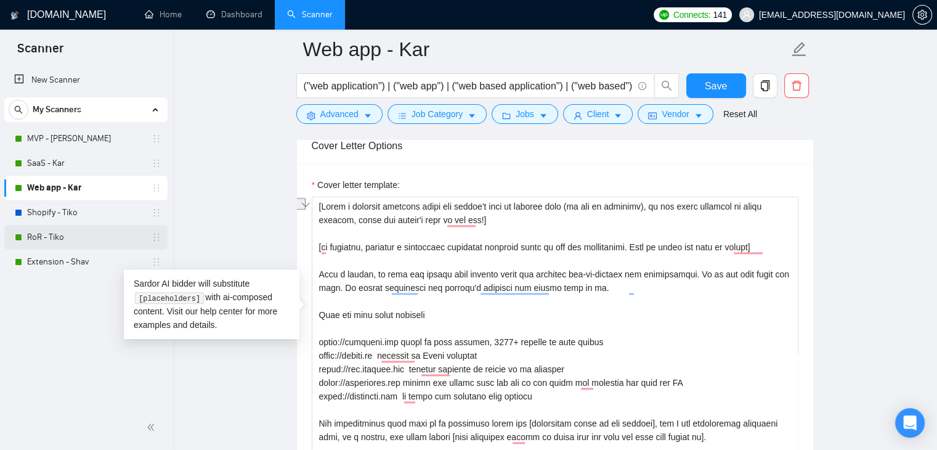
click at [52, 233] on link "RoR - Tiko" at bounding box center [85, 237] width 117 height 25
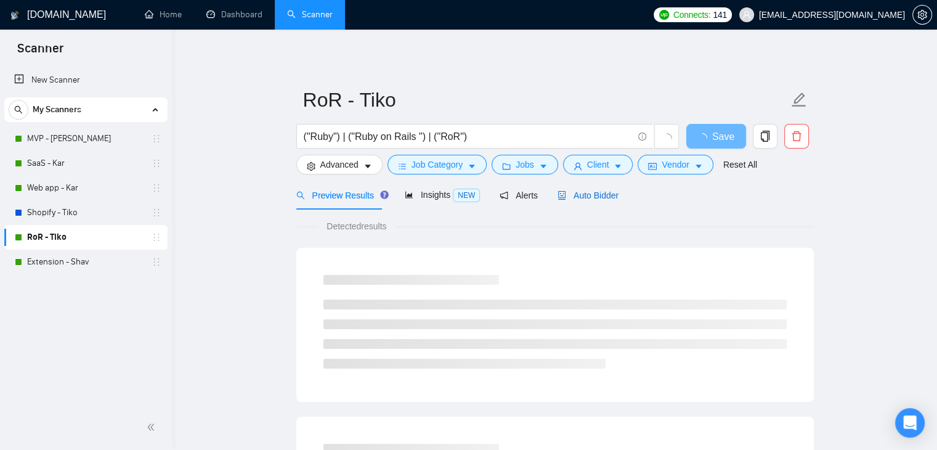
click at [571, 193] on span "Auto Bidder" at bounding box center [588, 195] width 61 height 10
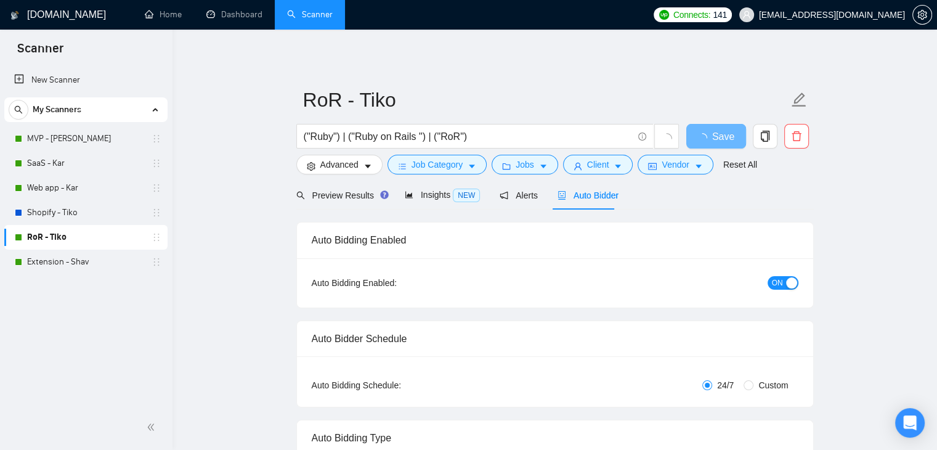
checkbox input "true"
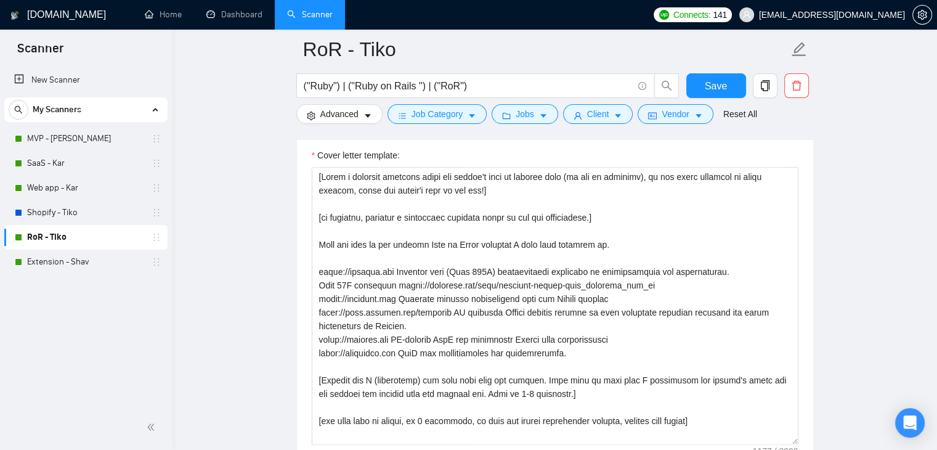
scroll to position [1418, 0]
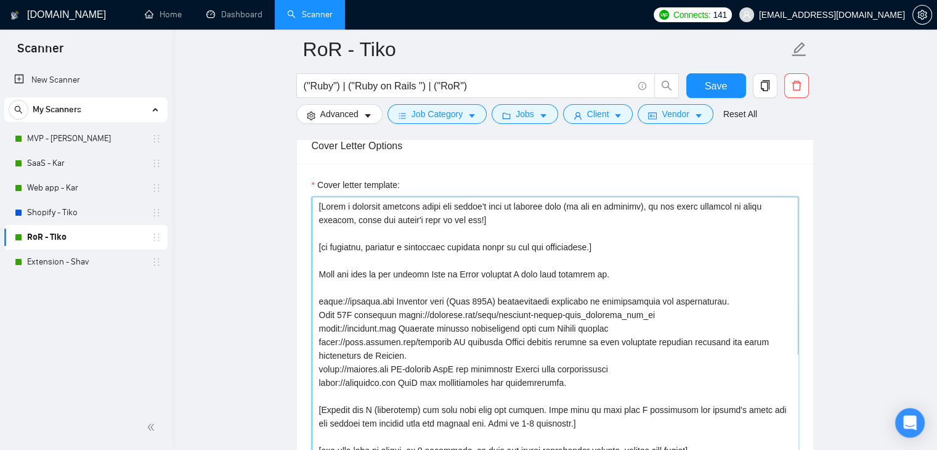
click at [626, 225] on textarea "Cover letter template:" at bounding box center [555, 335] width 487 height 277
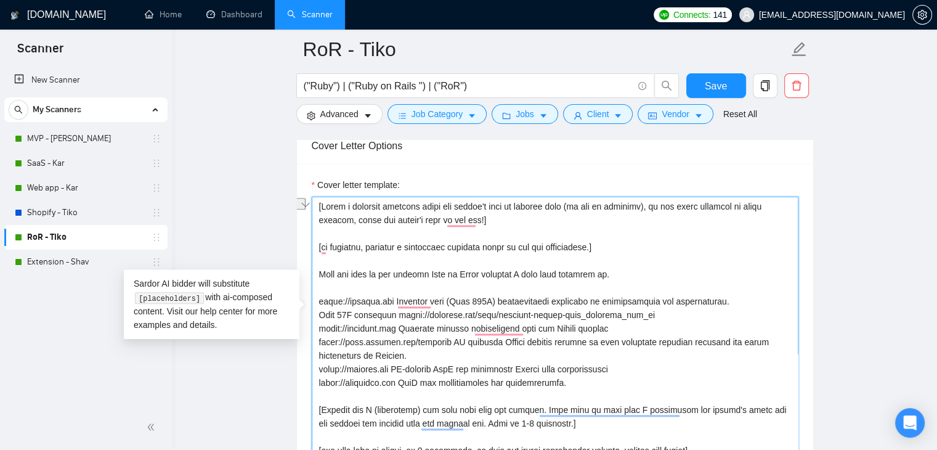
paste textarea "technical question based on the job description. Keep it short and easy to answ…"
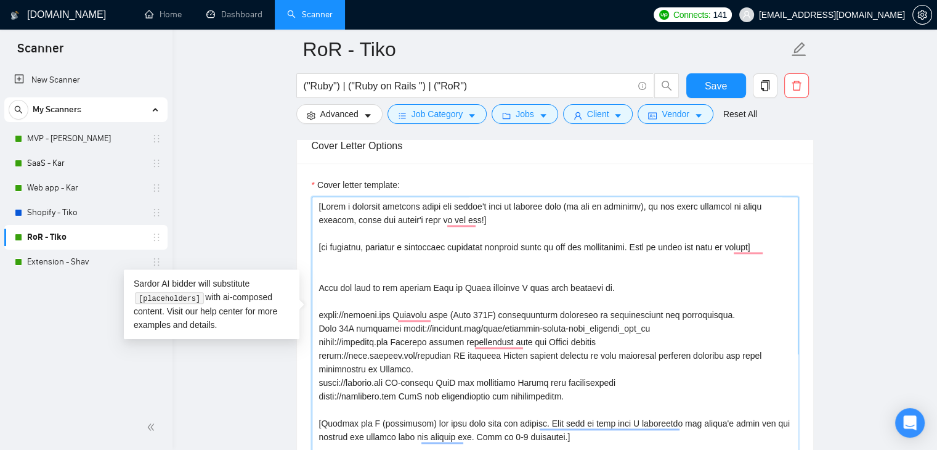
type textarea "[Write a personal greeting using the client's name or company name (if any is p…"
